Goal: Information Seeking & Learning: Check status

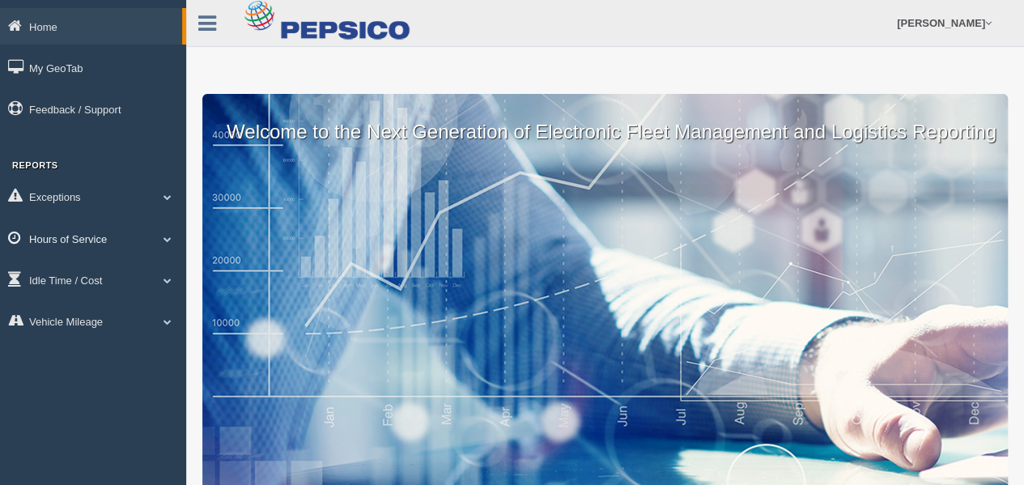
click at [71, 237] on link "Hours of Service" at bounding box center [93, 238] width 186 height 36
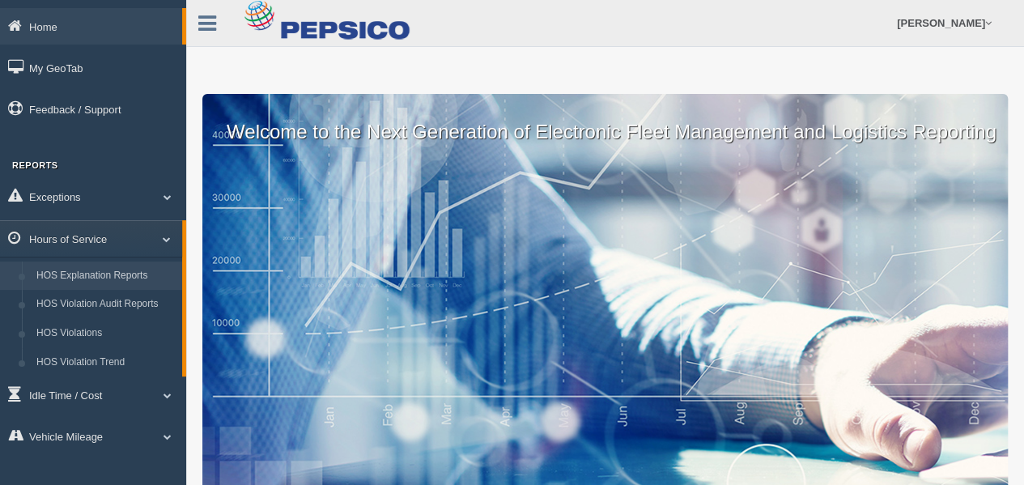
click at [77, 273] on link "HOS Explanation Reports" at bounding box center [105, 275] width 153 height 29
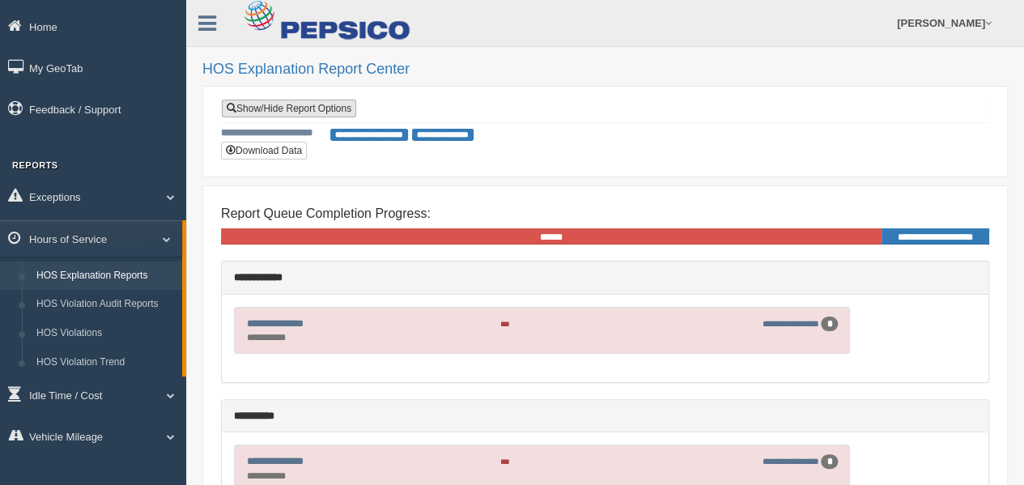
click at [266, 106] on link "Show/Hide Report Options" at bounding box center [289, 109] width 134 height 18
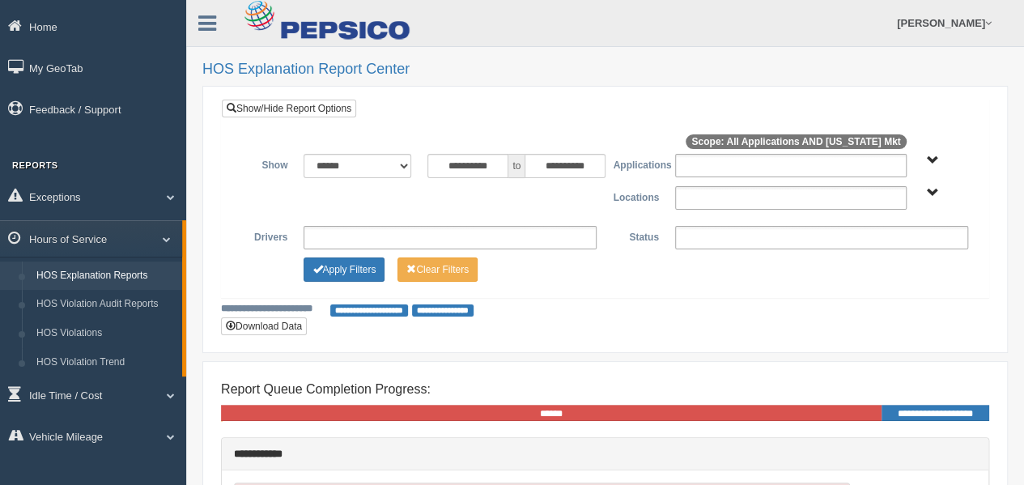
click at [701, 197] on ul at bounding box center [791, 197] width 232 height 23
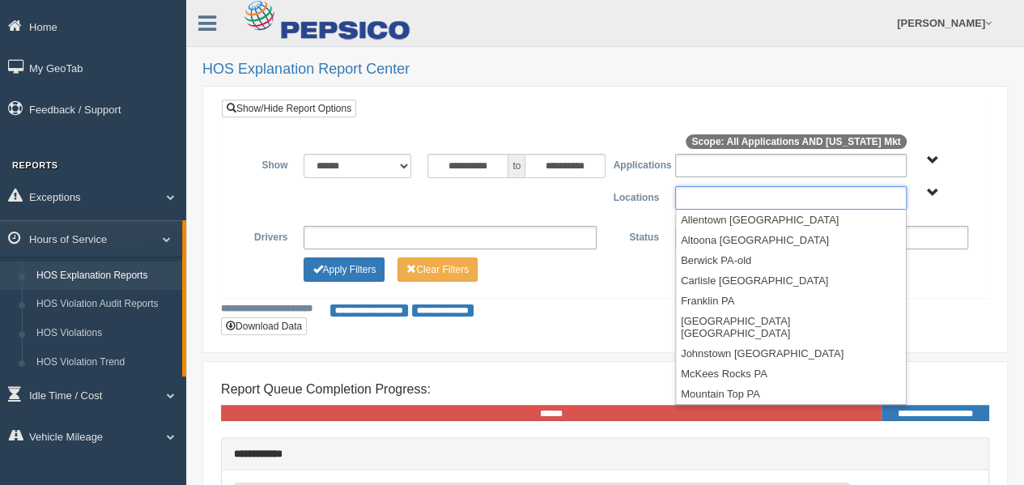
scroll to position [271, 0]
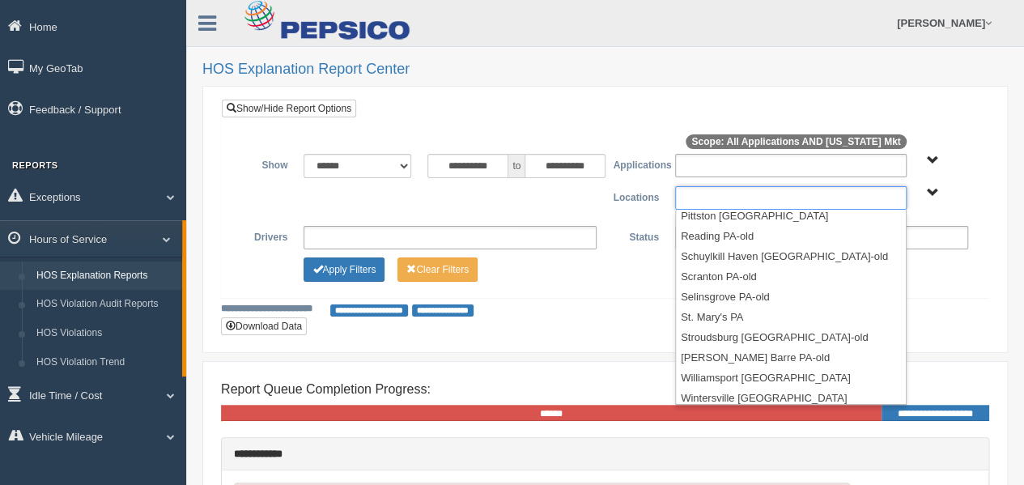
click at [708, 408] on li "Youngwood [GEOGRAPHIC_DATA]" at bounding box center [791, 418] width 230 height 20
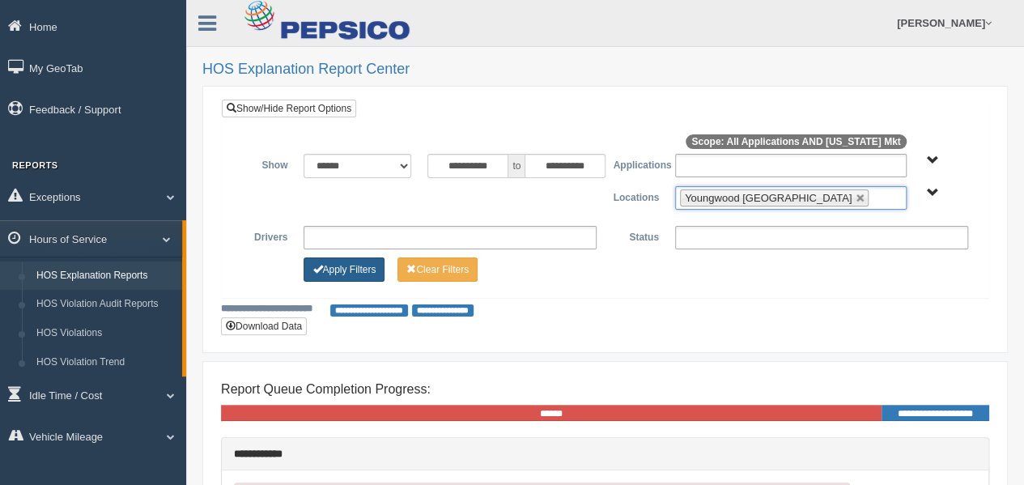
click at [351, 260] on button "Apply Filters" at bounding box center [344, 269] width 81 height 24
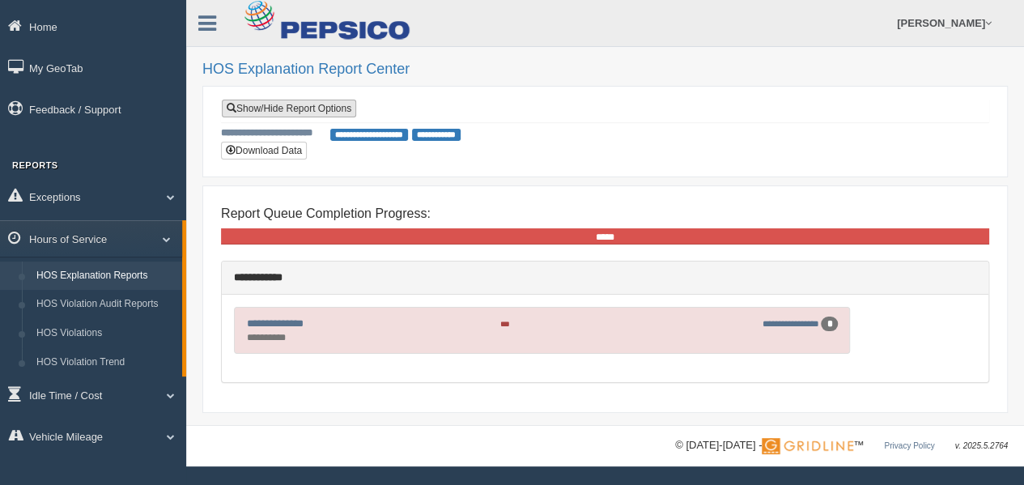
click at [328, 105] on link "Show/Hide Report Options" at bounding box center [289, 109] width 134 height 18
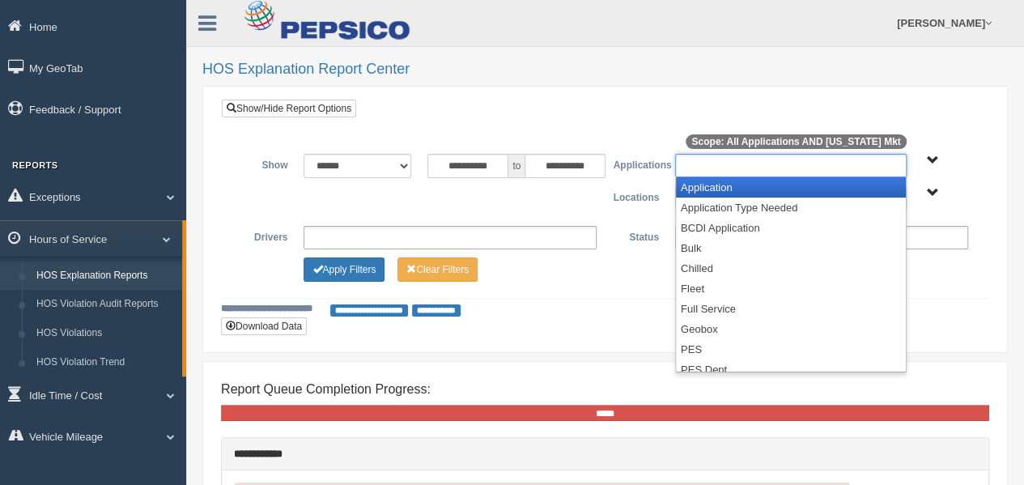
click at [708, 160] on ul at bounding box center [791, 165] width 232 height 23
click at [596, 105] on div "**********" at bounding box center [605, 199] width 767 height 198
type input "**********"
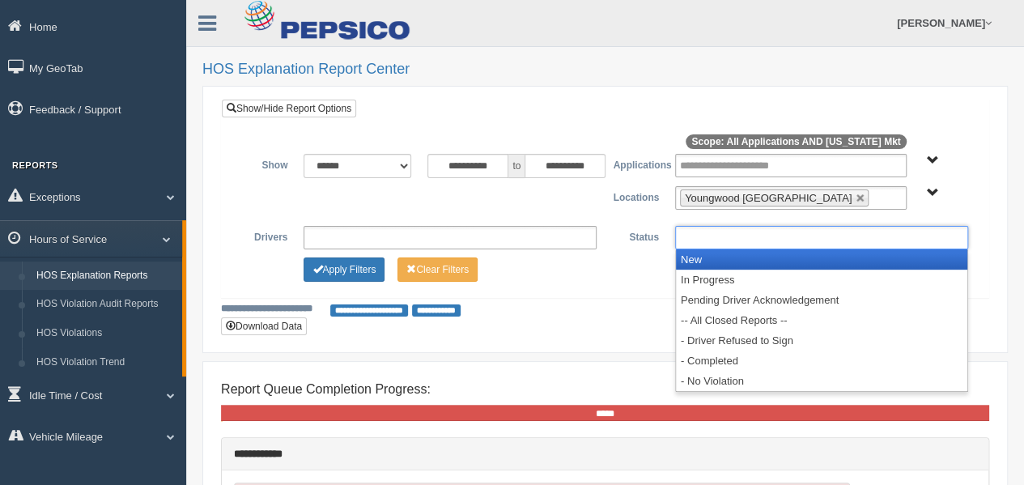
click at [687, 238] on ul at bounding box center [821, 237] width 293 height 23
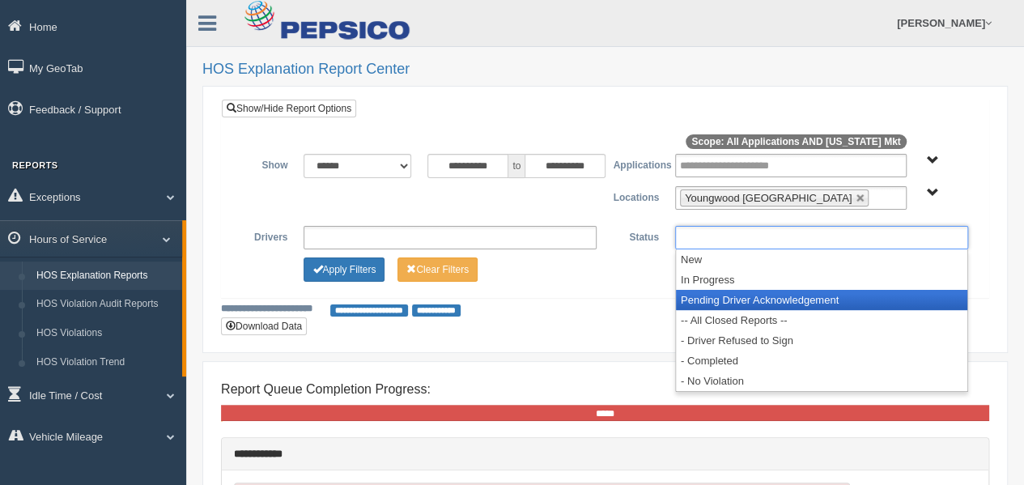
click at [704, 295] on li "Pending Driver Acknowledgement" at bounding box center [821, 300] width 291 height 20
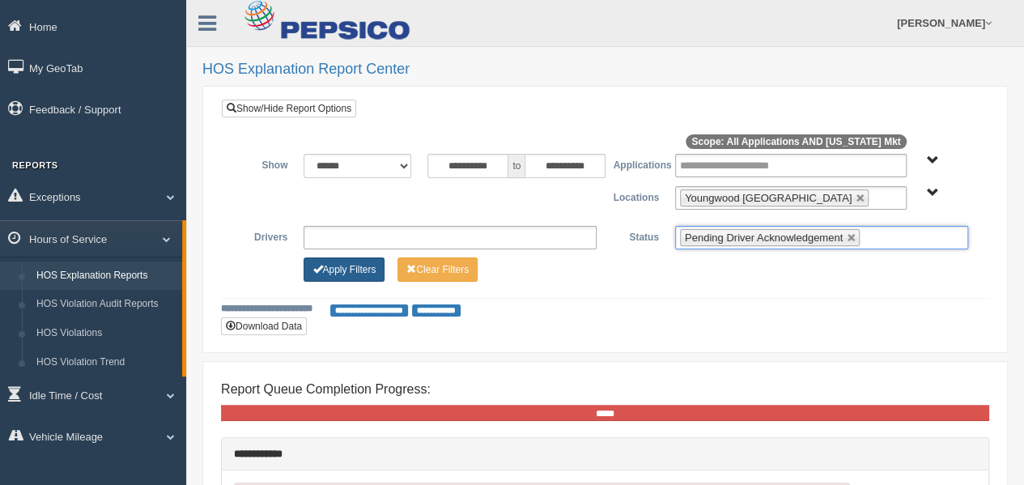
click at [334, 266] on button "Apply Filters" at bounding box center [344, 269] width 81 height 24
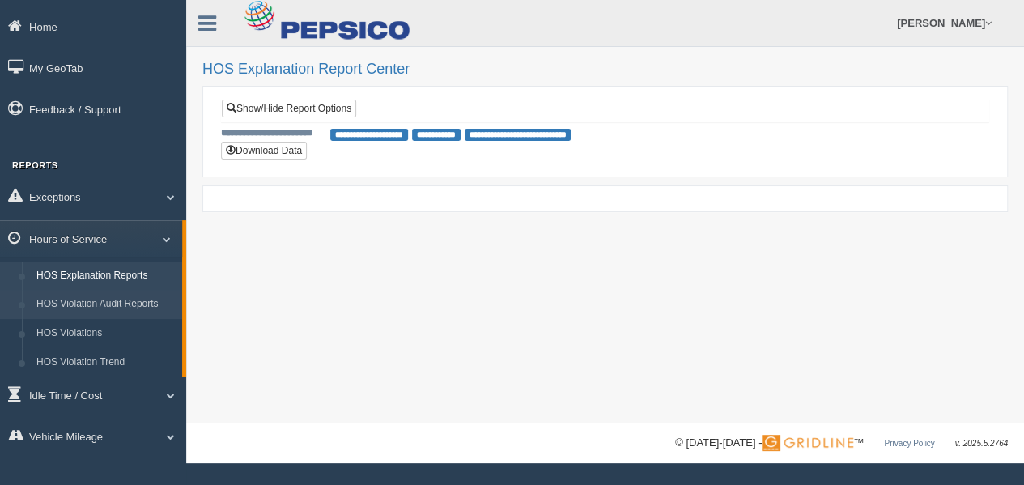
click at [84, 301] on link "HOS Violation Audit Reports" at bounding box center [105, 304] width 153 height 29
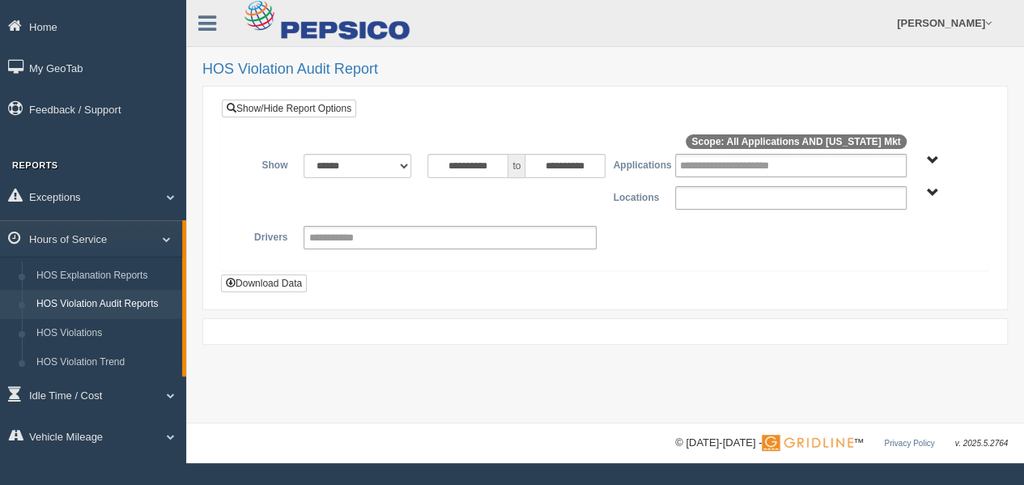
click at [695, 199] on input "text" at bounding box center [736, 198] width 112 height 20
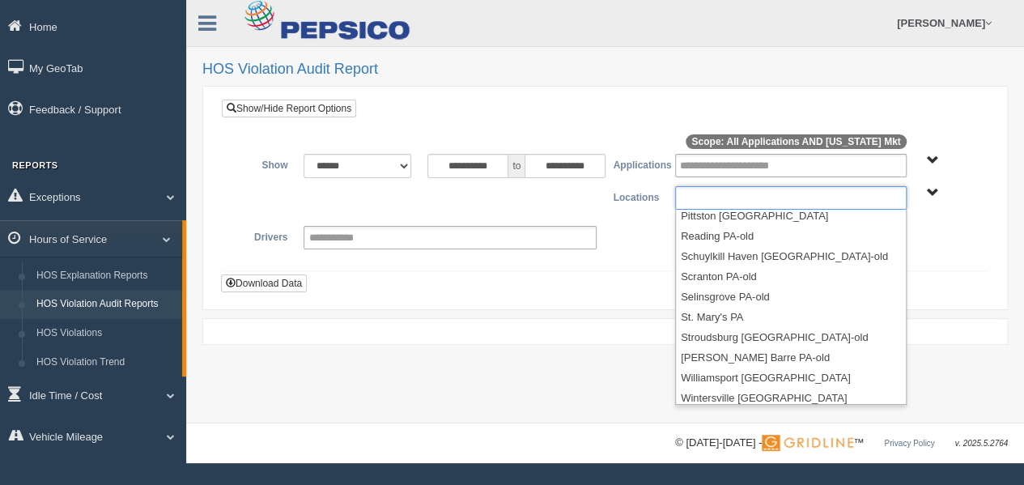
click at [710, 408] on li "Youngwood [GEOGRAPHIC_DATA]" at bounding box center [791, 418] width 230 height 20
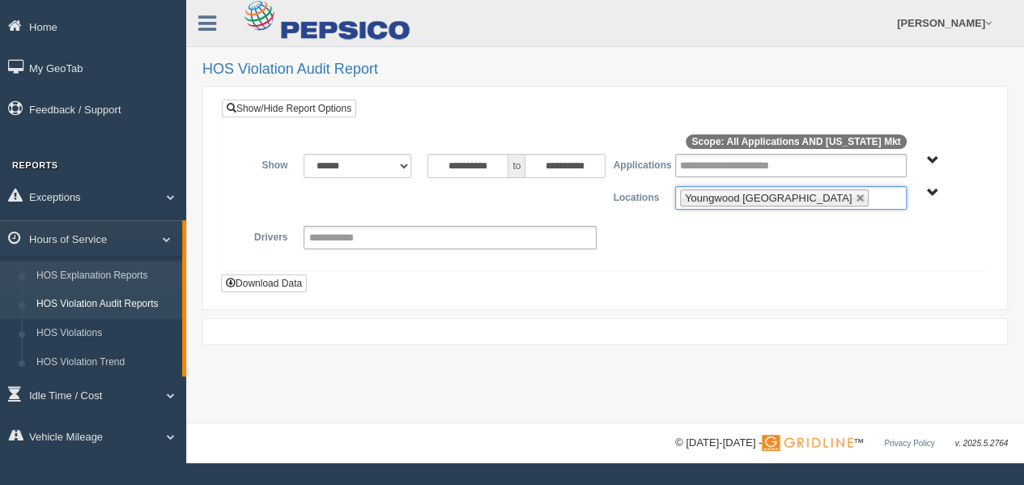
click at [109, 272] on link "HOS Explanation Reports" at bounding box center [105, 275] width 153 height 29
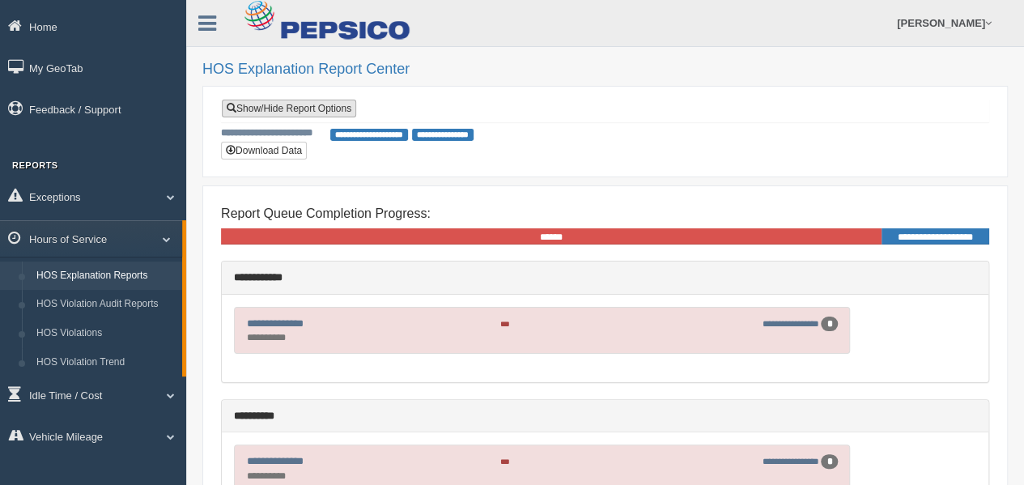
click at [290, 108] on link "Show/Hide Report Options" at bounding box center [289, 109] width 134 height 18
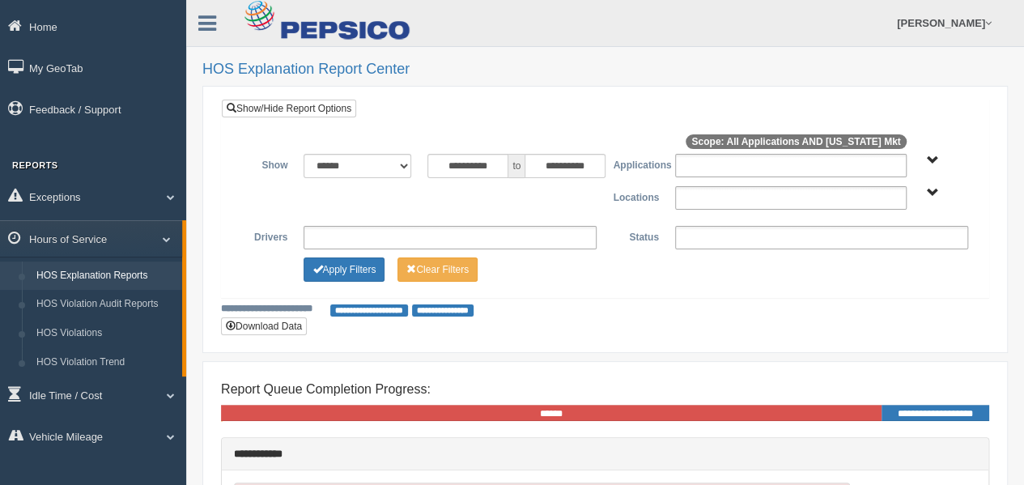
click at [713, 194] on ul at bounding box center [791, 197] width 232 height 23
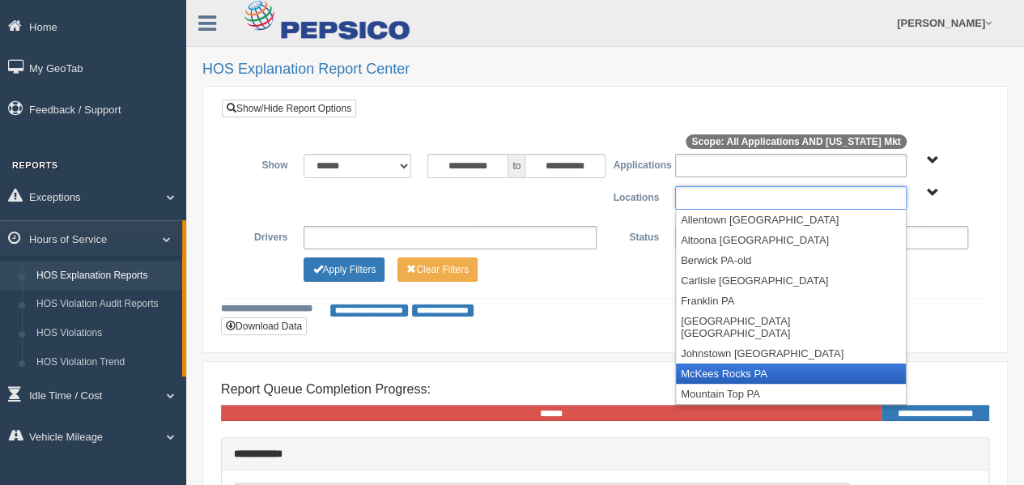
scroll to position [271, 0]
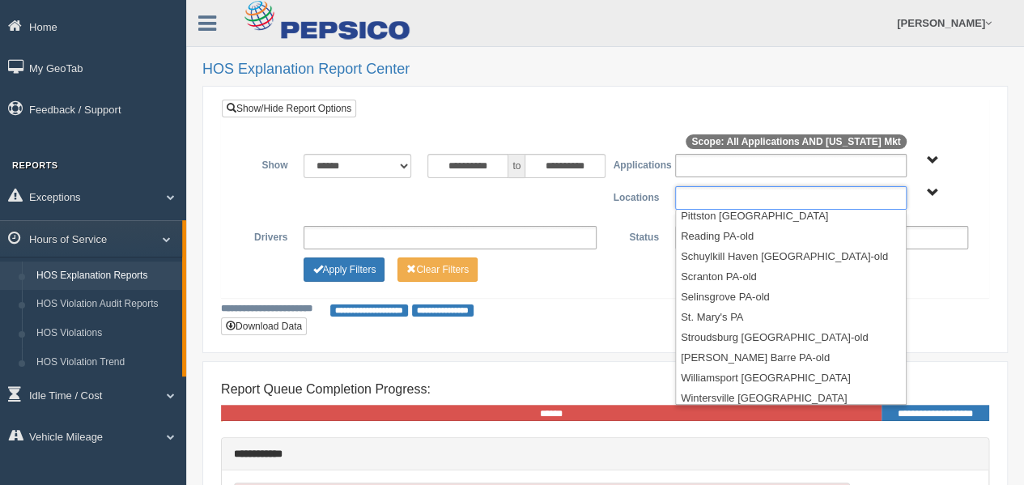
click at [721, 408] on li "Youngwood [GEOGRAPHIC_DATA]" at bounding box center [791, 418] width 230 height 20
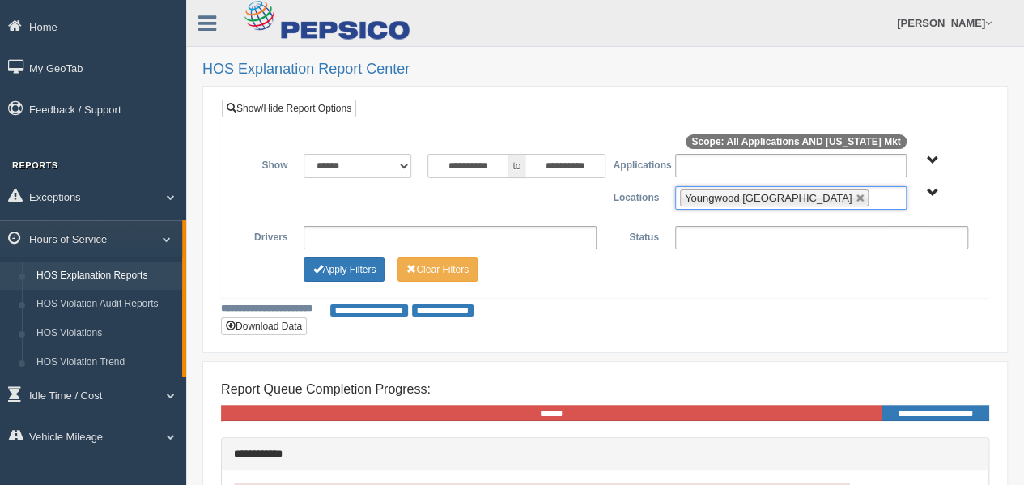
scroll to position [251, 0]
click at [404, 164] on select "**********" at bounding box center [358, 166] width 108 height 24
click at [478, 161] on input "**********" at bounding box center [467, 166] width 81 height 24
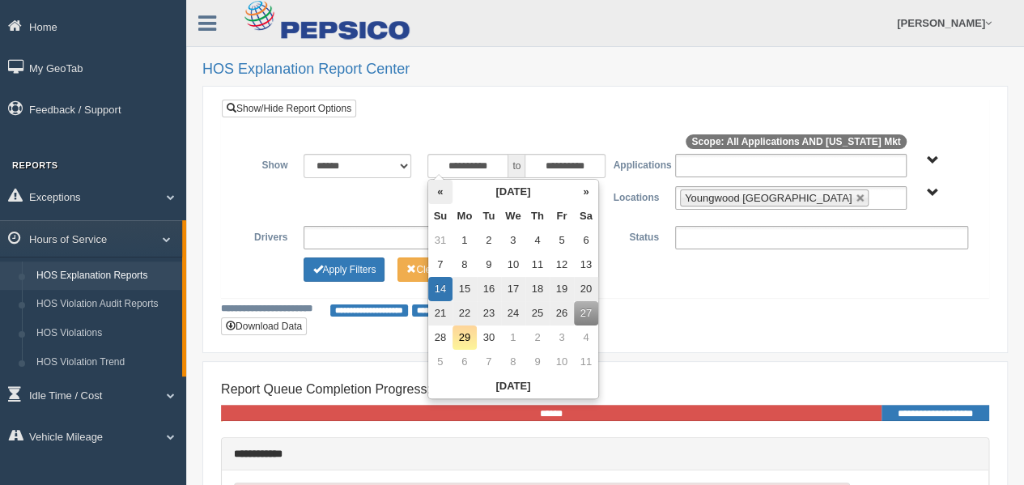
click at [440, 190] on th "«" at bounding box center [440, 192] width 24 height 24
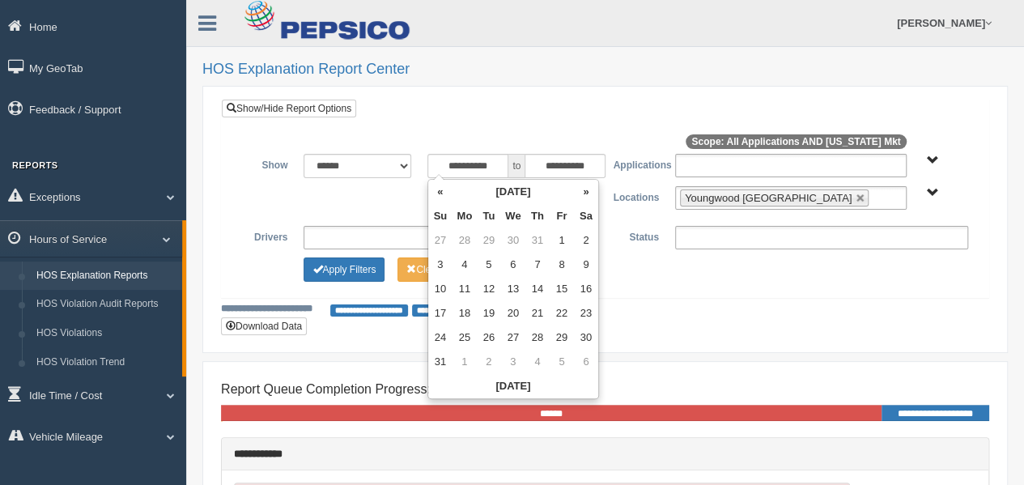
click at [440, 190] on th "«" at bounding box center [440, 192] width 24 height 24
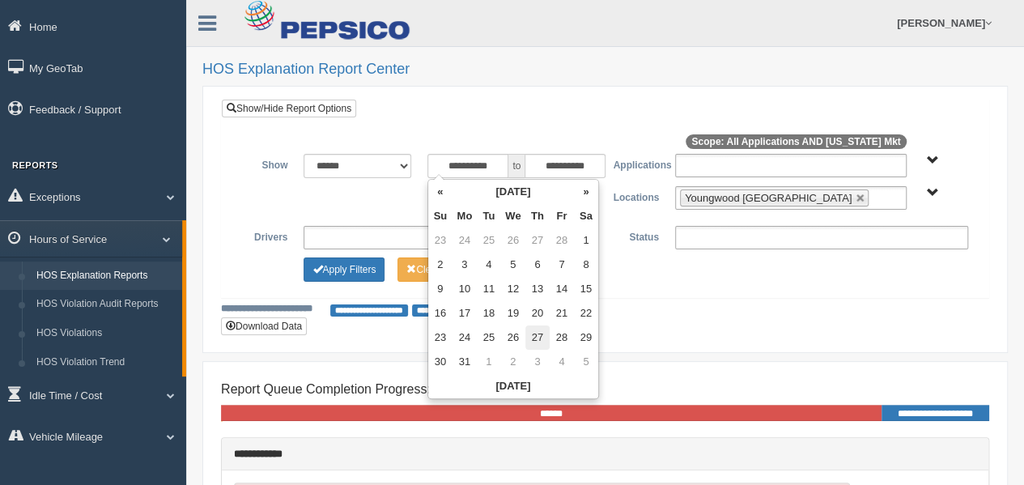
click at [536, 333] on td "27" at bounding box center [537, 337] width 24 height 24
type input "**********"
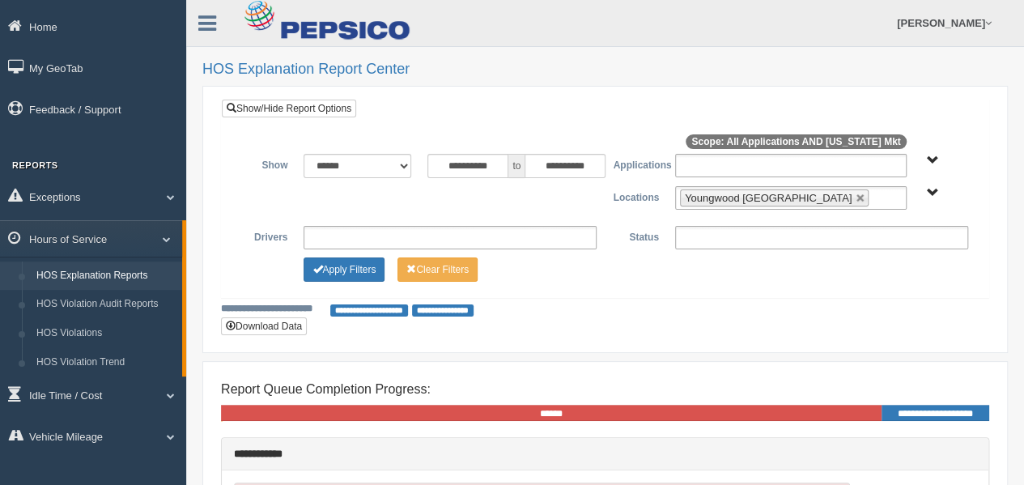
click at [646, 312] on div "**********" at bounding box center [605, 309] width 768 height 15
click at [355, 261] on button "Apply Filters" at bounding box center [344, 269] width 81 height 24
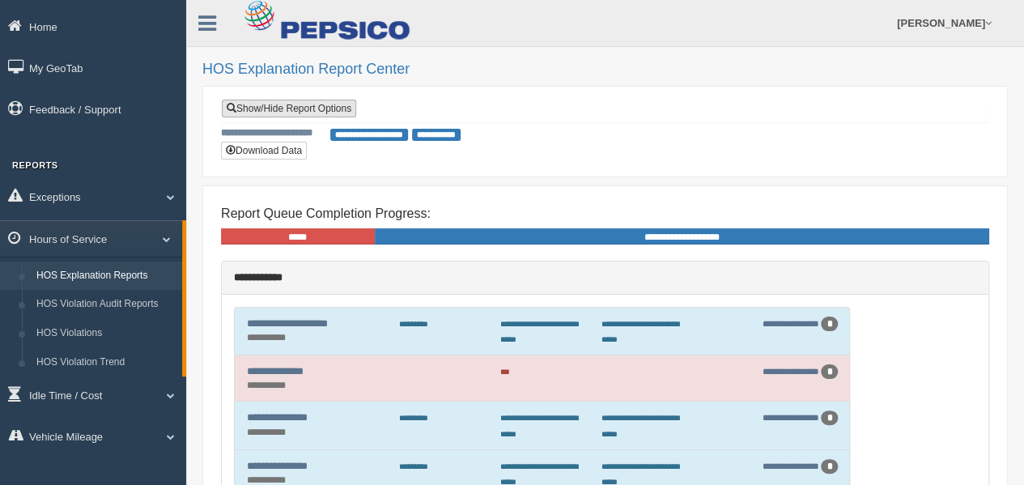
click at [284, 101] on link "Show/Hide Report Options" at bounding box center [289, 109] width 134 height 18
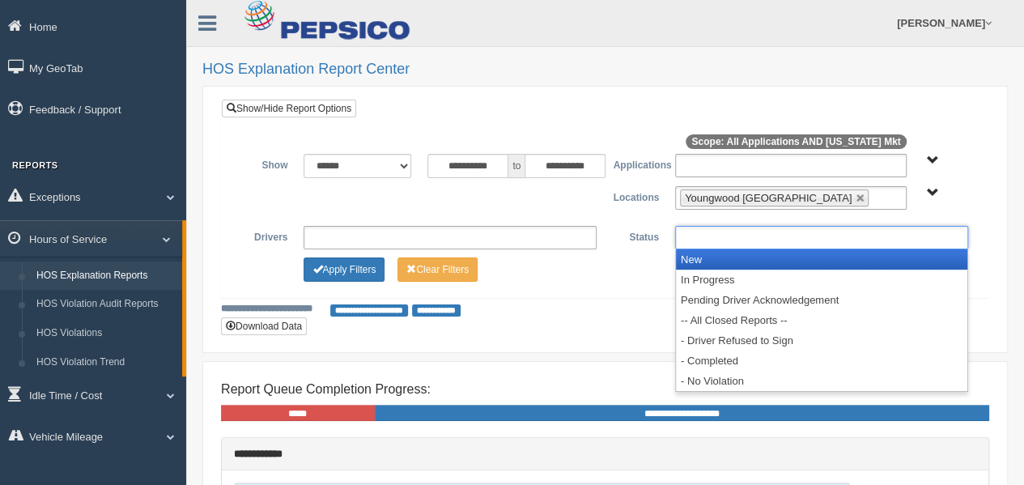
click at [698, 239] on ul at bounding box center [821, 237] width 293 height 23
click at [704, 253] on li "New" at bounding box center [821, 259] width 291 height 20
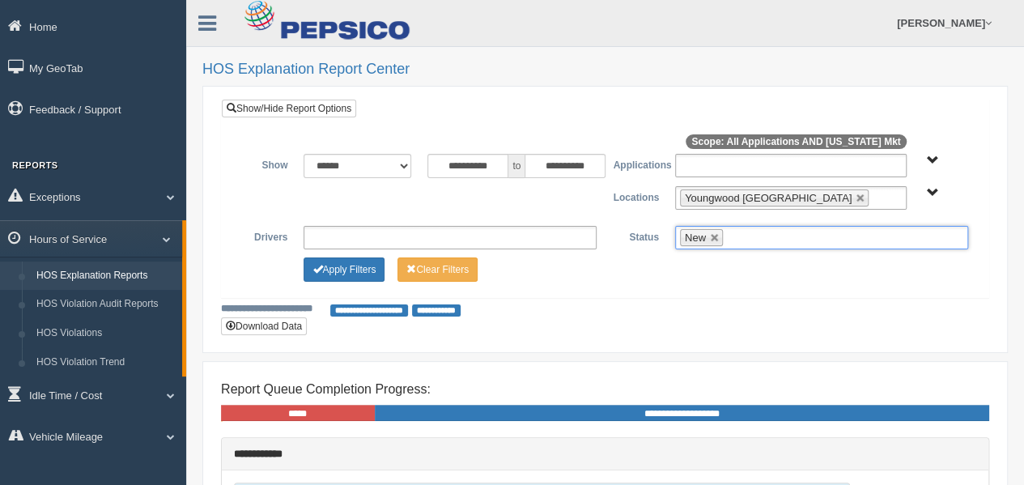
click at [733, 236] on input "text" at bounding box center [737, 237] width 20 height 20
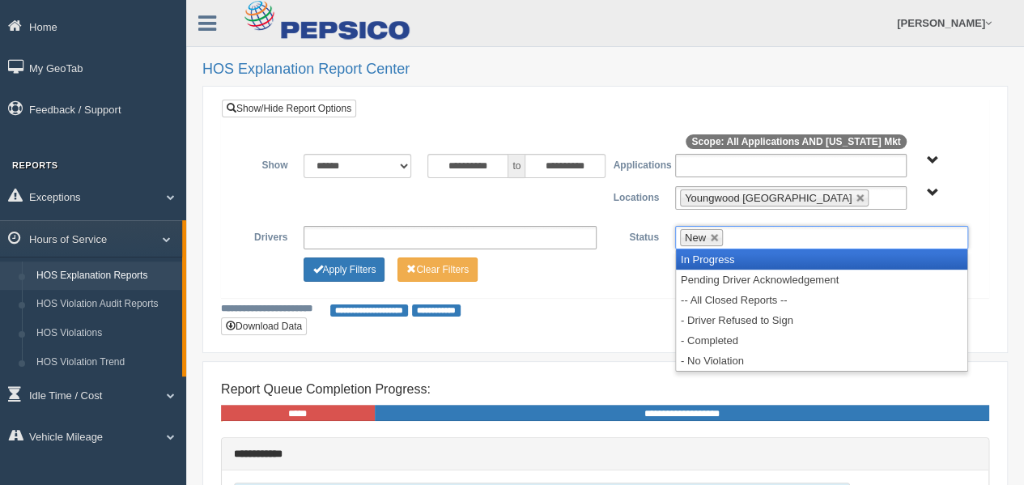
click at [727, 260] on li "In Progress" at bounding box center [821, 259] width 291 height 20
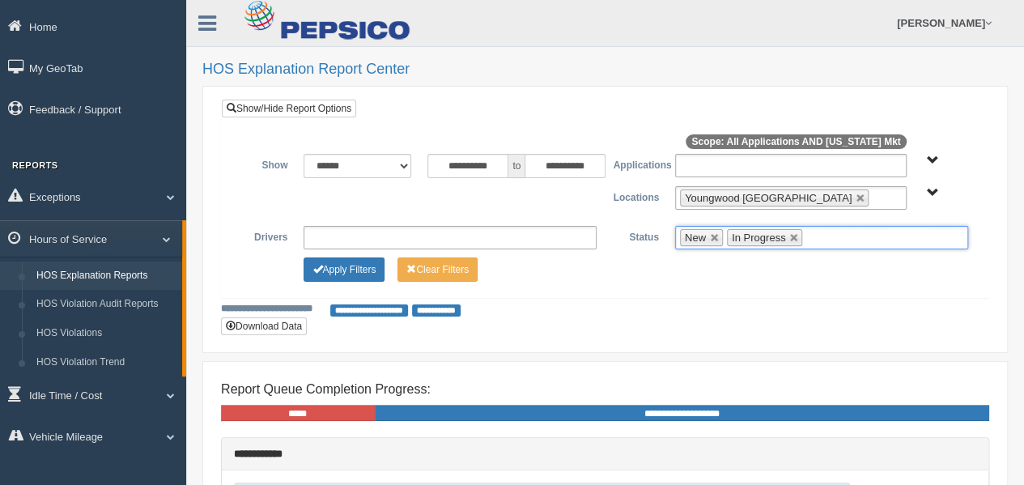
click at [808, 232] on input "text" at bounding box center [816, 237] width 20 height 20
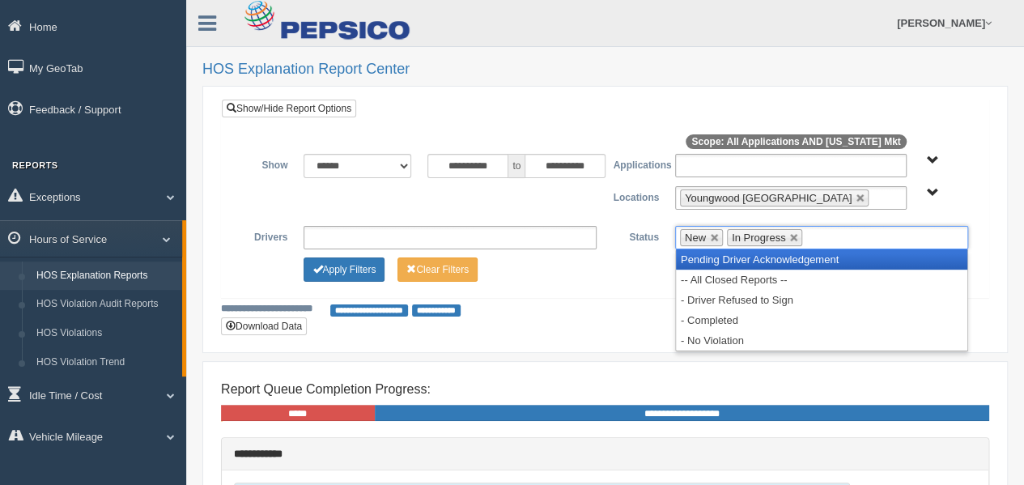
click at [806, 261] on li "Pending Driver Acknowledgement" at bounding box center [821, 259] width 291 height 20
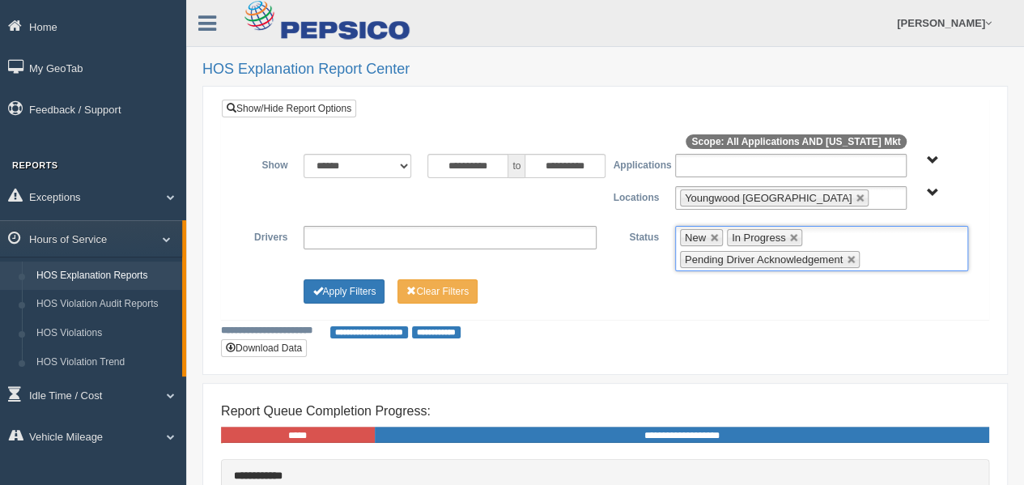
click at [873, 253] on input "text" at bounding box center [874, 259] width 20 height 20
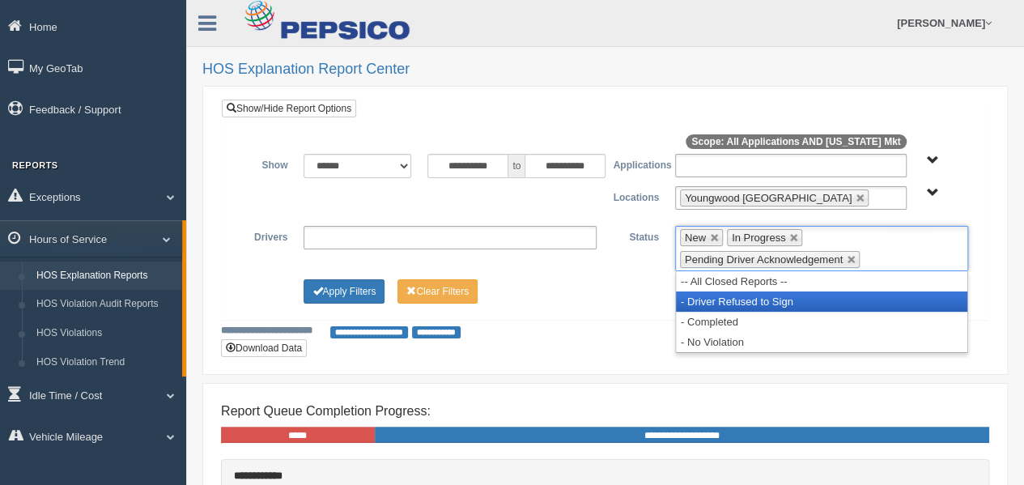
click at [835, 300] on li "- Driver Refused to Sign" at bounding box center [821, 301] width 291 height 20
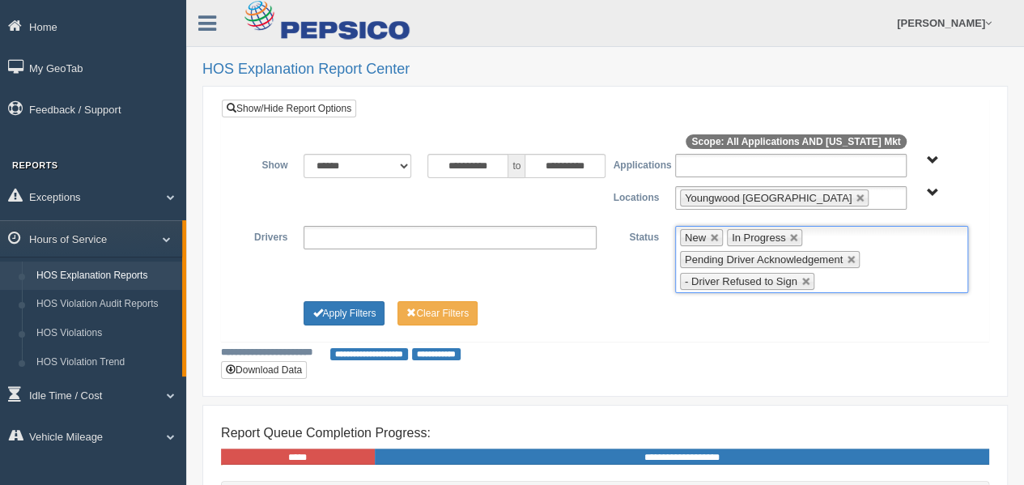
click at [857, 274] on ul "New In Progress Pending Driver Acknowledgement - Driver Refused to Sign" at bounding box center [821, 259] width 293 height 67
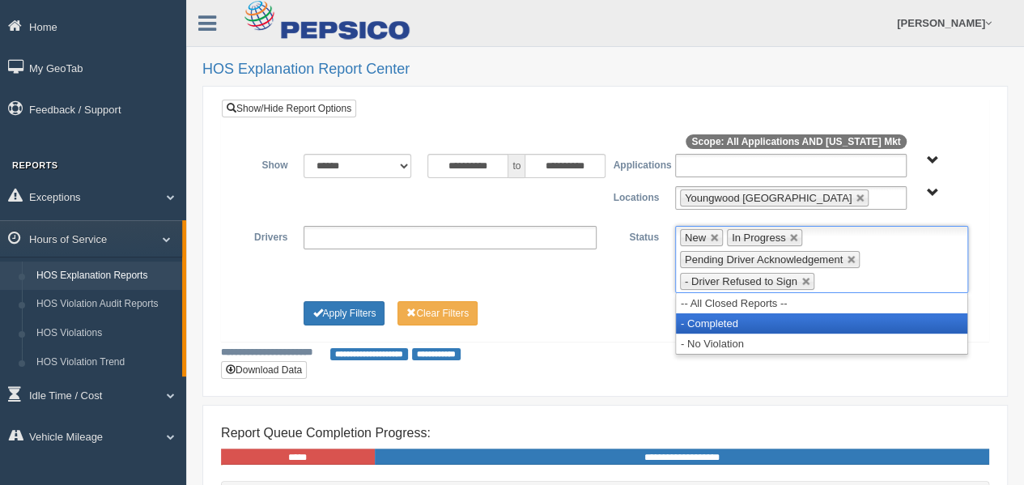
click at [832, 323] on li "- Completed" at bounding box center [821, 323] width 291 height 20
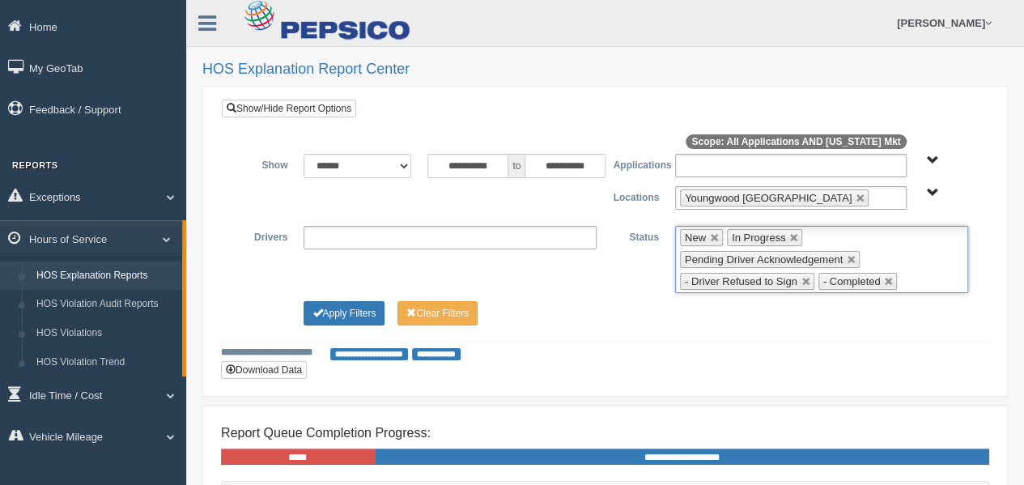
click at [903, 274] on input "text" at bounding box center [911, 281] width 20 height 20
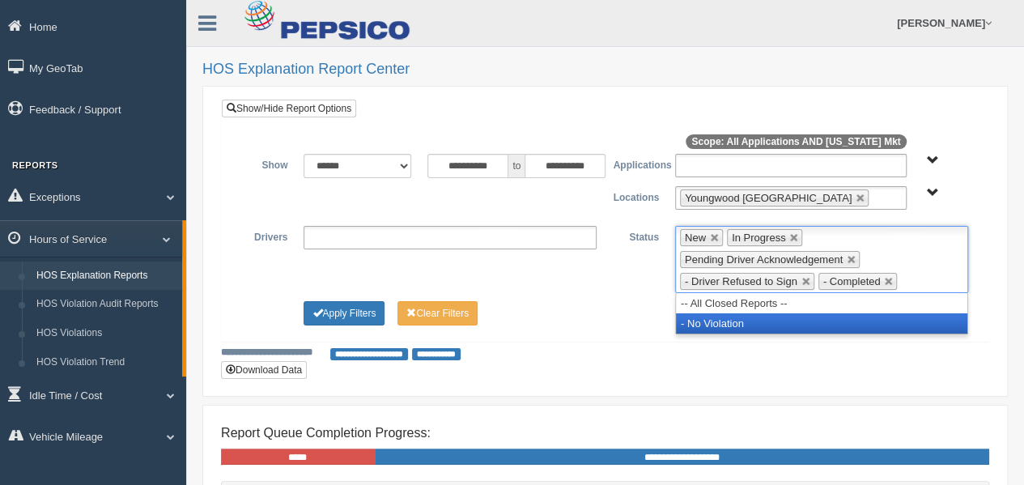
click at [882, 313] on li "- No Violation" at bounding box center [821, 323] width 291 height 20
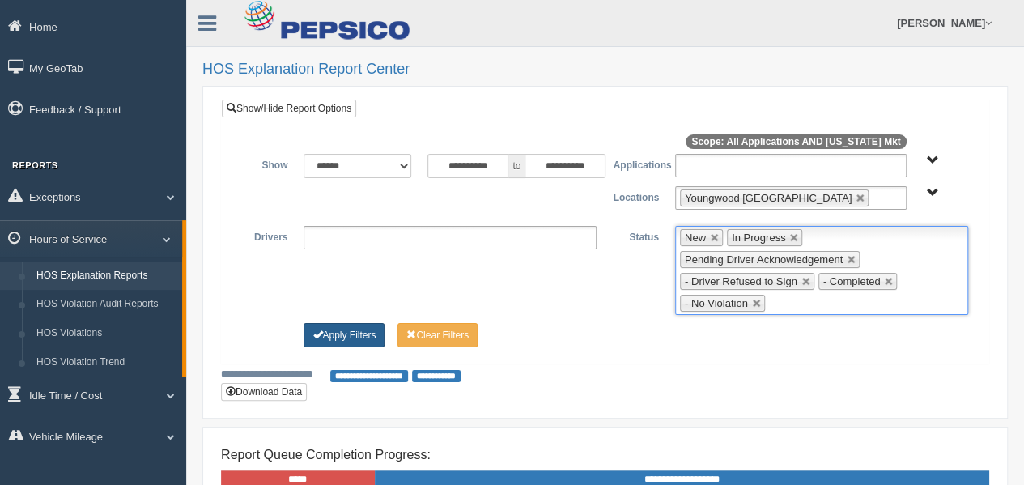
click at [374, 330] on button "Apply Filters" at bounding box center [344, 335] width 81 height 24
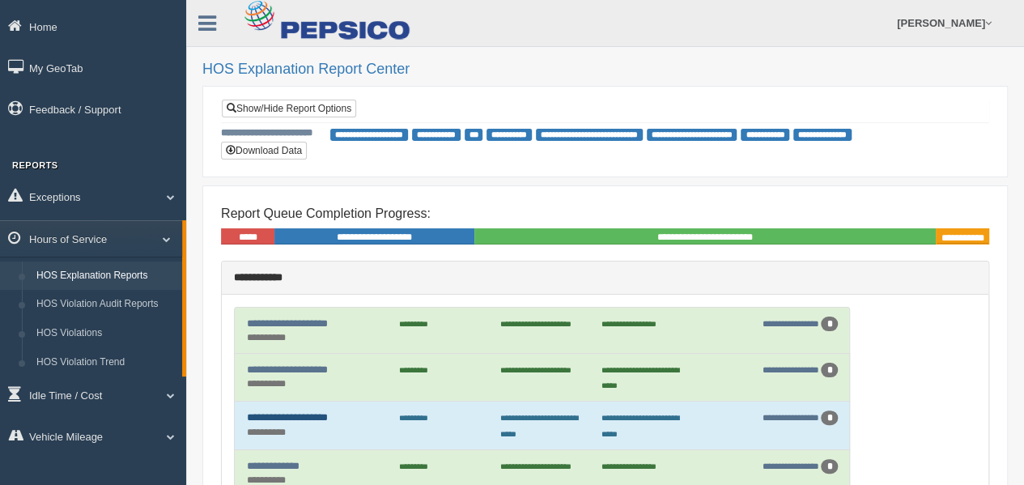
click at [313, 413] on link "**********" at bounding box center [287, 417] width 81 height 11
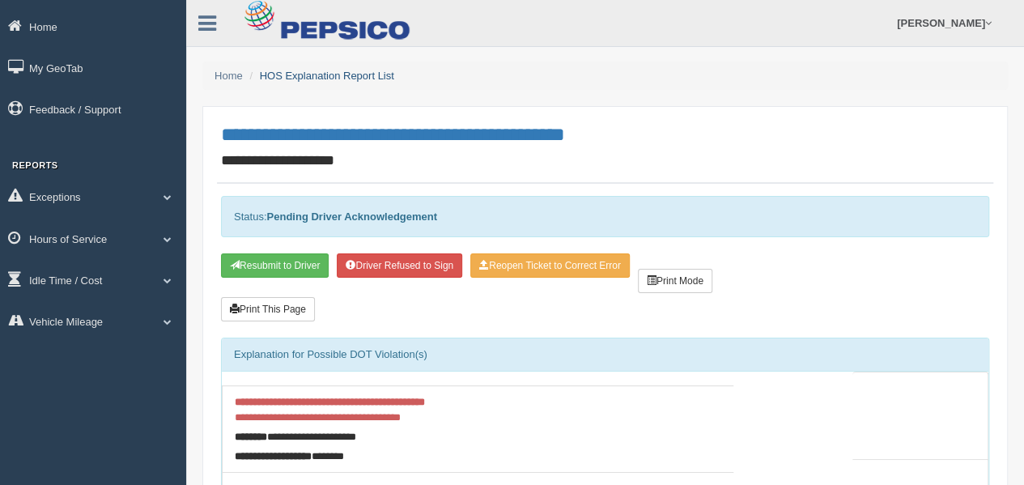
click at [290, 74] on link "HOS Explanation Report List" at bounding box center [327, 76] width 134 height 12
